Goal: Task Accomplishment & Management: Manage account settings

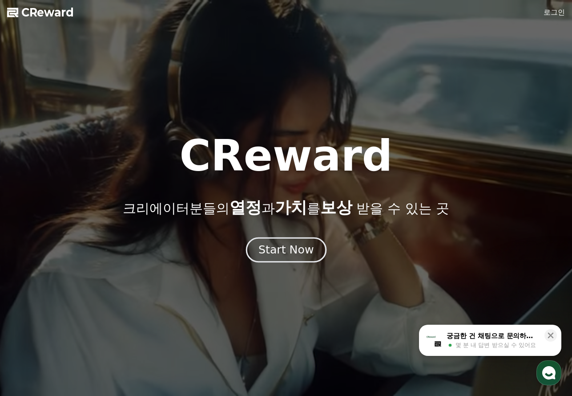
click at [295, 253] on div "Start Now" at bounding box center [286, 249] width 55 height 15
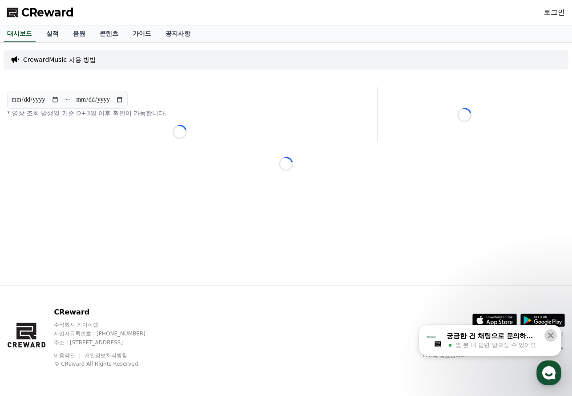
click at [549, 335] on icon at bounding box center [551, 335] width 9 height 9
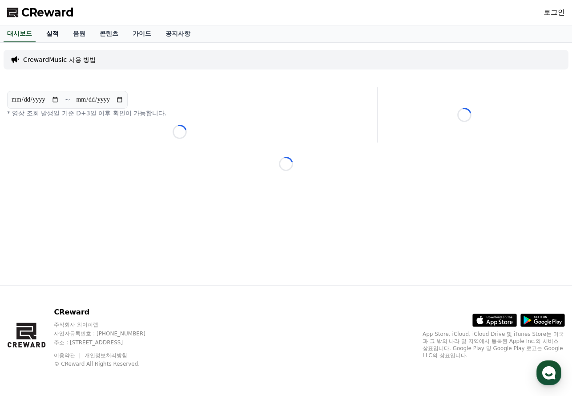
click at [56, 34] on link "실적" at bounding box center [52, 33] width 27 height 17
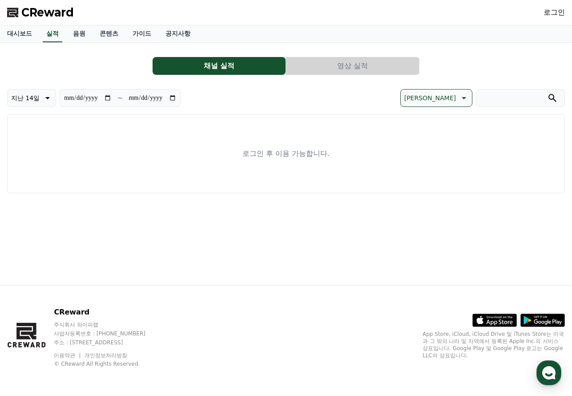
click at [555, 12] on link "로그인" at bounding box center [554, 12] width 21 height 11
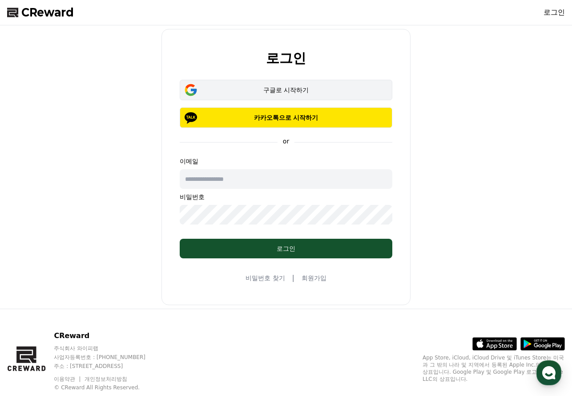
click at [292, 85] on div "구글로 시작하기" at bounding box center [286, 89] width 187 height 9
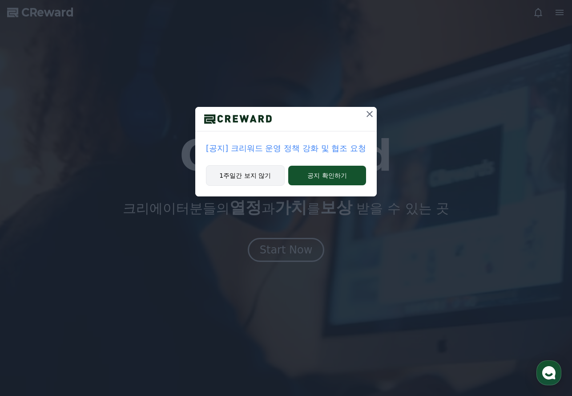
click at [247, 175] on button "1주일간 보지 않기" at bounding box center [245, 175] width 79 height 20
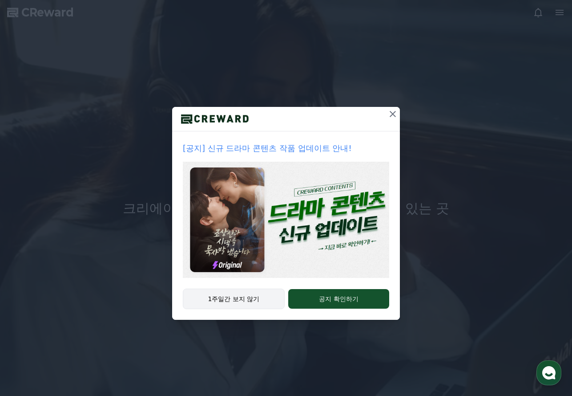
click at [232, 301] on button "1주일간 보지 않기" at bounding box center [234, 298] width 102 height 20
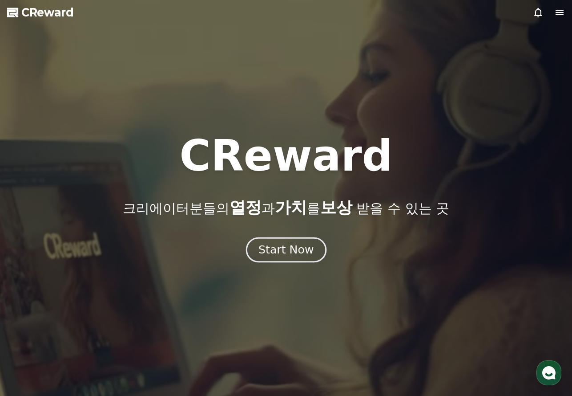
click at [286, 254] on div "Start Now" at bounding box center [286, 249] width 55 height 15
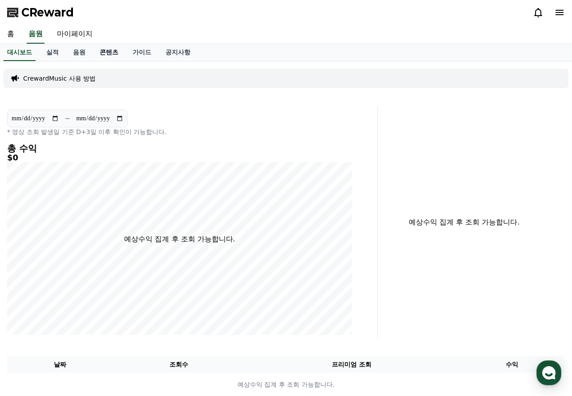
click at [107, 54] on link "콘텐츠" at bounding box center [109, 52] width 33 height 17
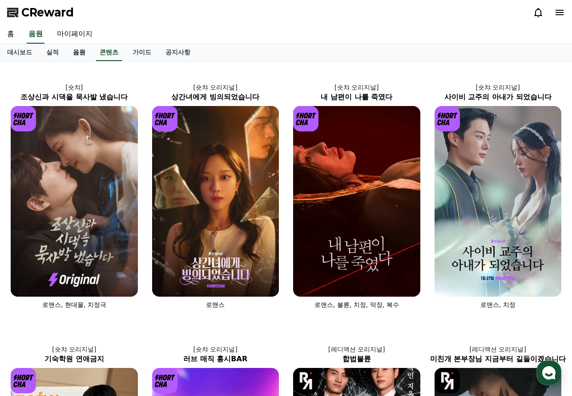
click at [76, 53] on link "음원" at bounding box center [79, 52] width 27 height 17
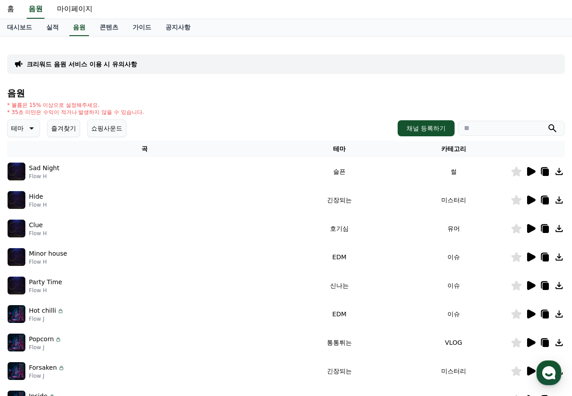
scroll to position [45, 0]
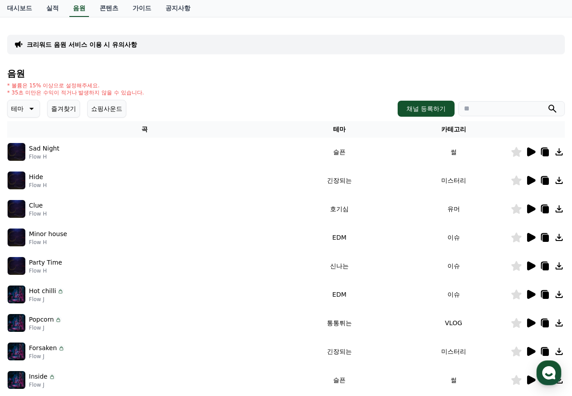
click at [21, 109] on p "테마" at bounding box center [17, 108] width 12 height 12
click at [28, 154] on button "환상적인" at bounding box center [24, 156] width 32 height 20
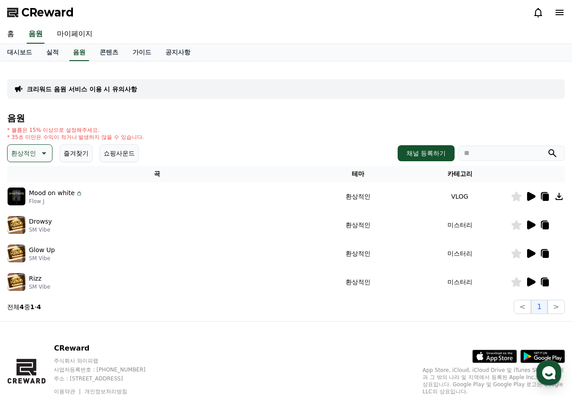
click at [527, 194] on icon at bounding box center [531, 196] width 11 height 11
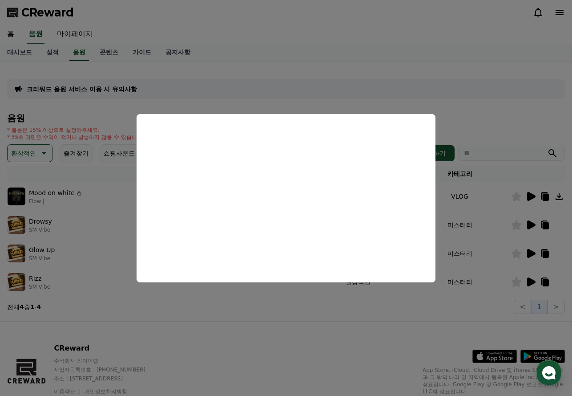
click at [559, 194] on button "close modal" at bounding box center [286, 198] width 572 height 396
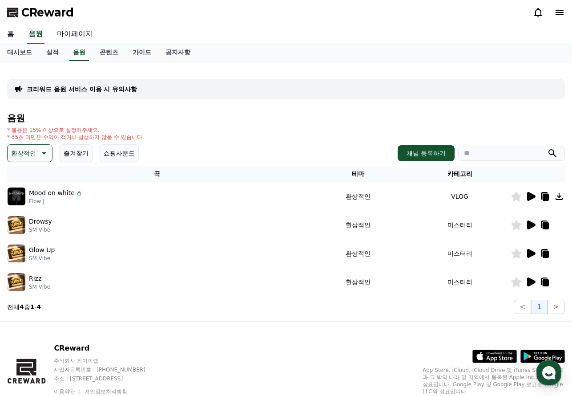
click at [560, 193] on icon at bounding box center [559, 196] width 11 height 11
click at [559, 194] on icon at bounding box center [559, 196] width 11 height 11
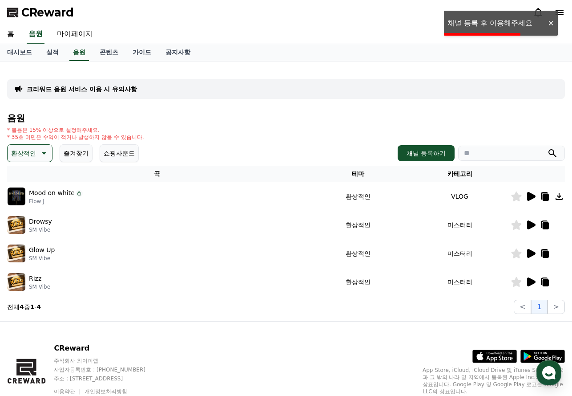
click at [479, 20] on div "CReward" at bounding box center [286, 12] width 572 height 25
click at [551, 22] on div at bounding box center [551, 23] width 14 height 8
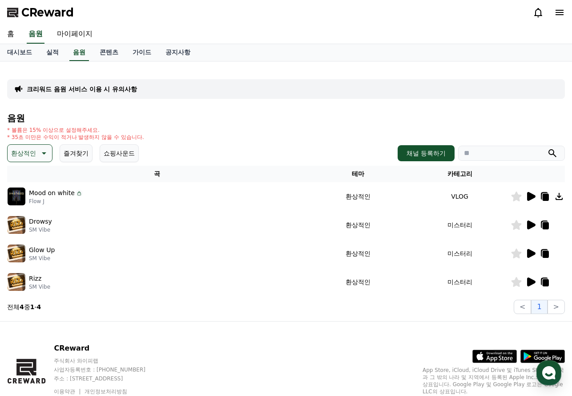
click at [545, 197] on icon at bounding box center [546, 197] width 6 height 7
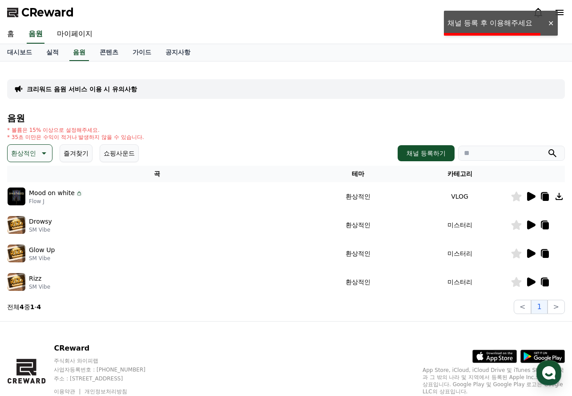
click at [545, 197] on icon at bounding box center [546, 197] width 6 height 7
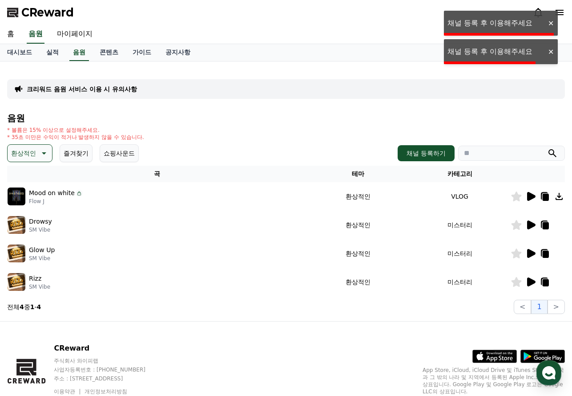
click at [545, 197] on icon at bounding box center [546, 197] width 6 height 7
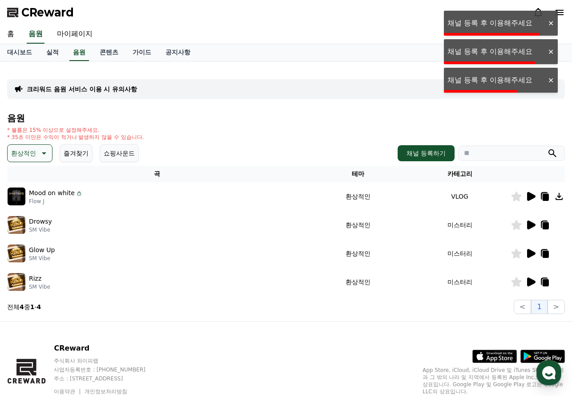
click at [545, 197] on icon at bounding box center [546, 197] width 6 height 7
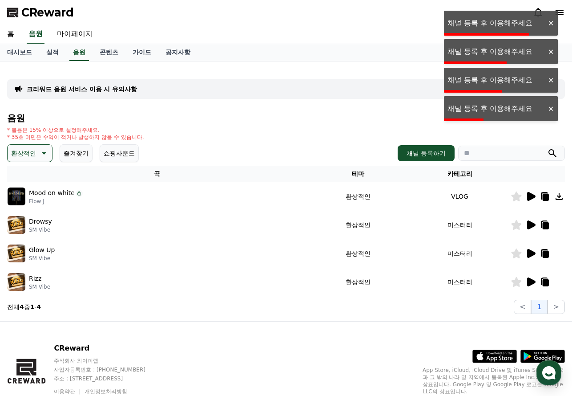
drag, startPoint x: 553, startPoint y: 112, endPoint x: 551, endPoint y: 103, distance: 8.6
click at [552, 110] on div at bounding box center [551, 109] width 14 height 8
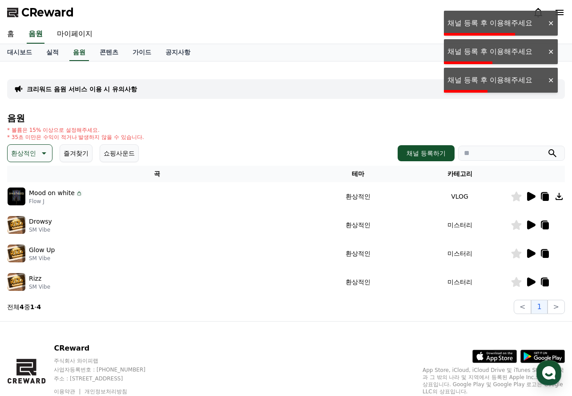
click at [553, 81] on div at bounding box center [551, 80] width 14 height 8
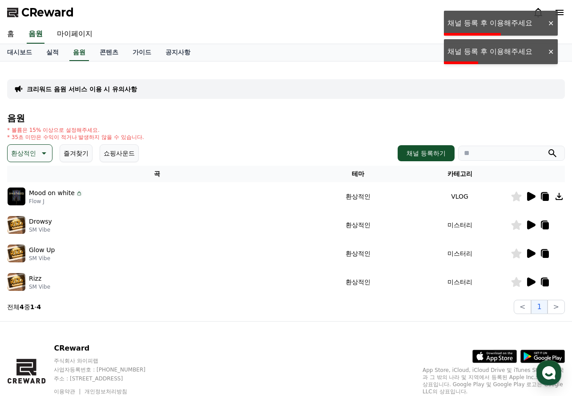
click at [545, 50] on div at bounding box center [551, 52] width 14 height 8
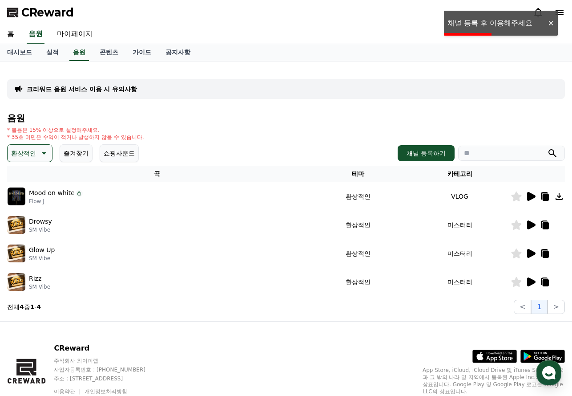
click at [551, 20] on div at bounding box center [551, 23] width 14 height 8
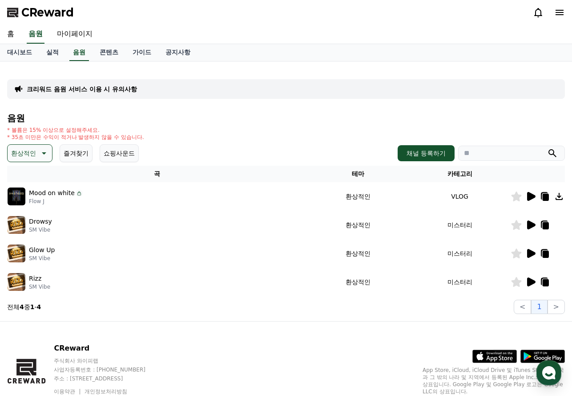
click at [525, 228] on div at bounding box center [537, 224] width 53 height 11
click at [529, 222] on icon at bounding box center [531, 224] width 8 height 9
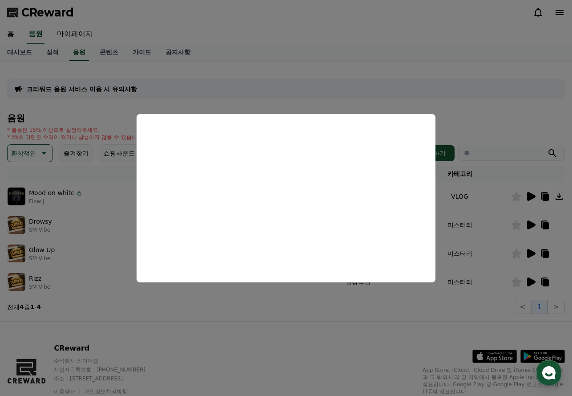
click at [531, 251] on button "close modal" at bounding box center [286, 198] width 572 height 396
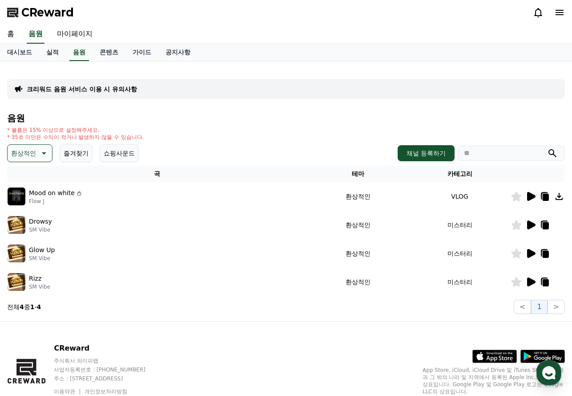
click at [531, 251] on icon at bounding box center [531, 253] width 8 height 9
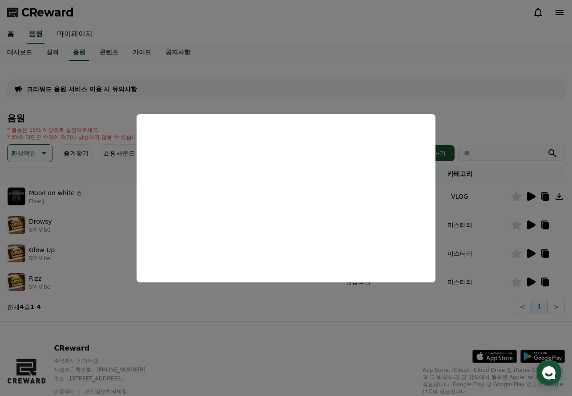
click at [562, 195] on button "close modal" at bounding box center [286, 198] width 572 height 396
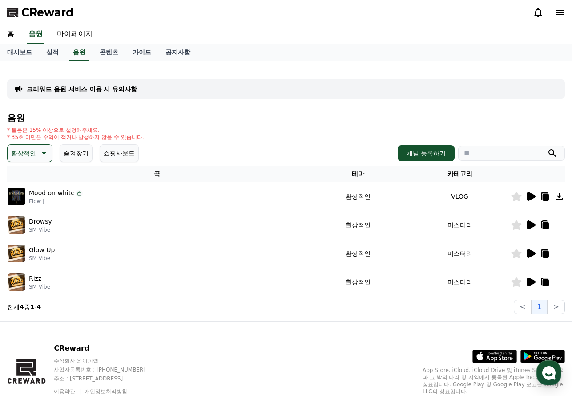
click at [563, 196] on icon at bounding box center [559, 196] width 11 height 11
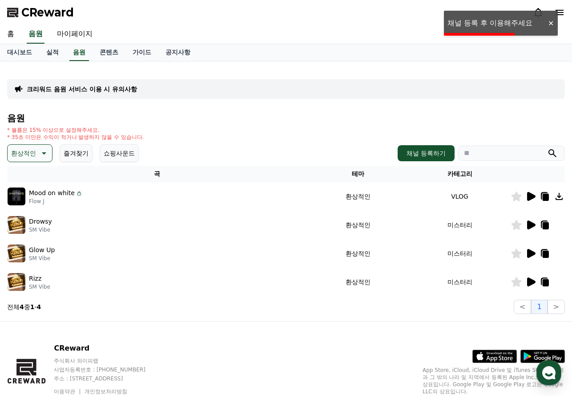
click at [549, 20] on div at bounding box center [551, 23] width 14 height 8
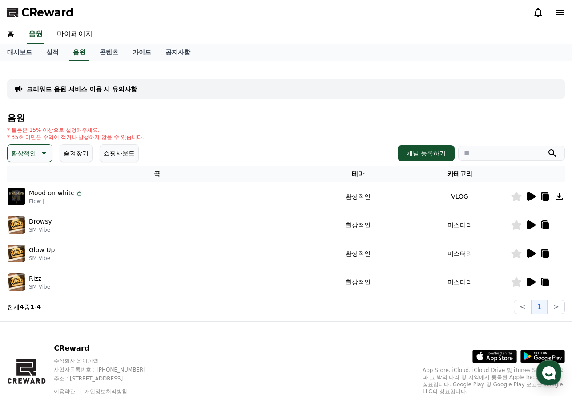
click at [558, 12] on icon at bounding box center [560, 12] width 8 height 5
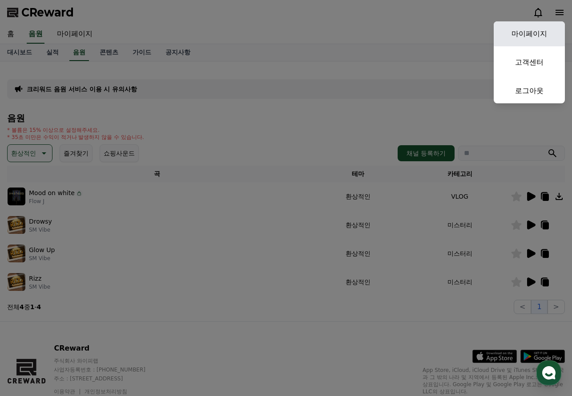
click at [537, 35] on link "마이페이지" at bounding box center [529, 33] width 71 height 25
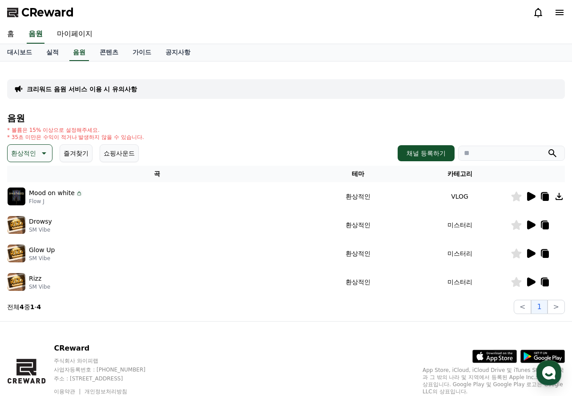
select select "**********"
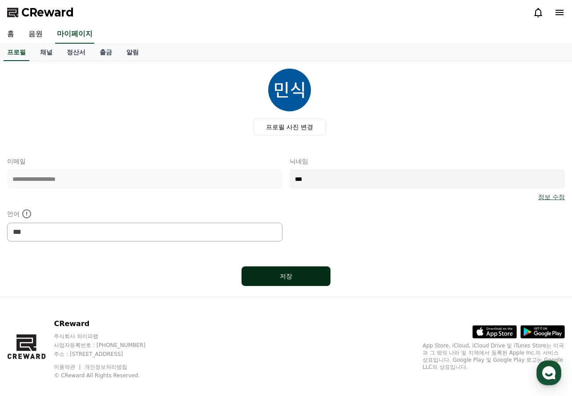
click at [300, 274] on div "저장" at bounding box center [285, 275] width 53 height 9
select select "**********"
click at [298, 275] on div "저장" at bounding box center [285, 275] width 53 height 9
select select "**********"
click at [40, 34] on link "음원" at bounding box center [35, 34] width 28 height 19
